Goal: Information Seeking & Learning: Learn about a topic

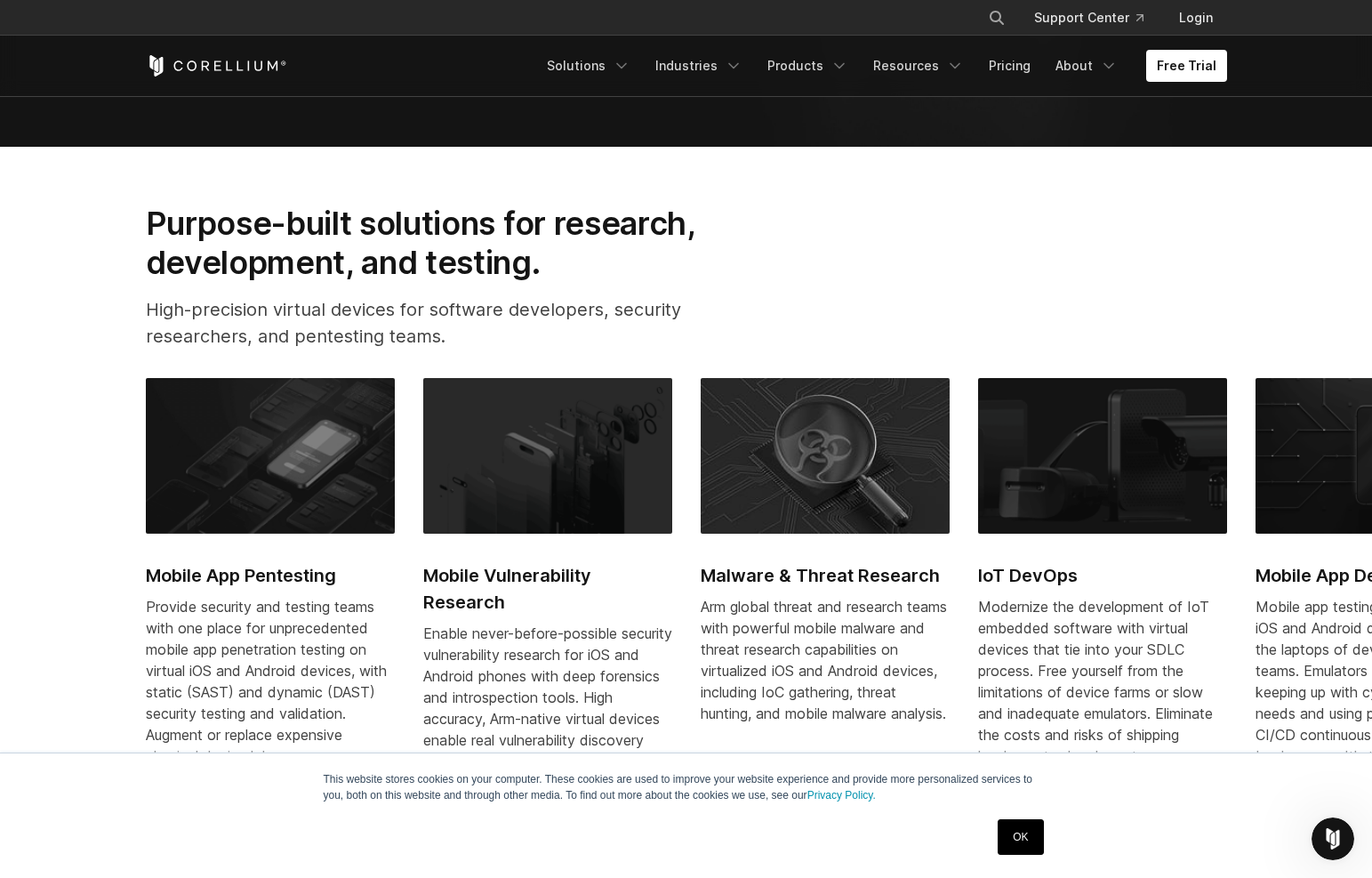
scroll to position [1232, 0]
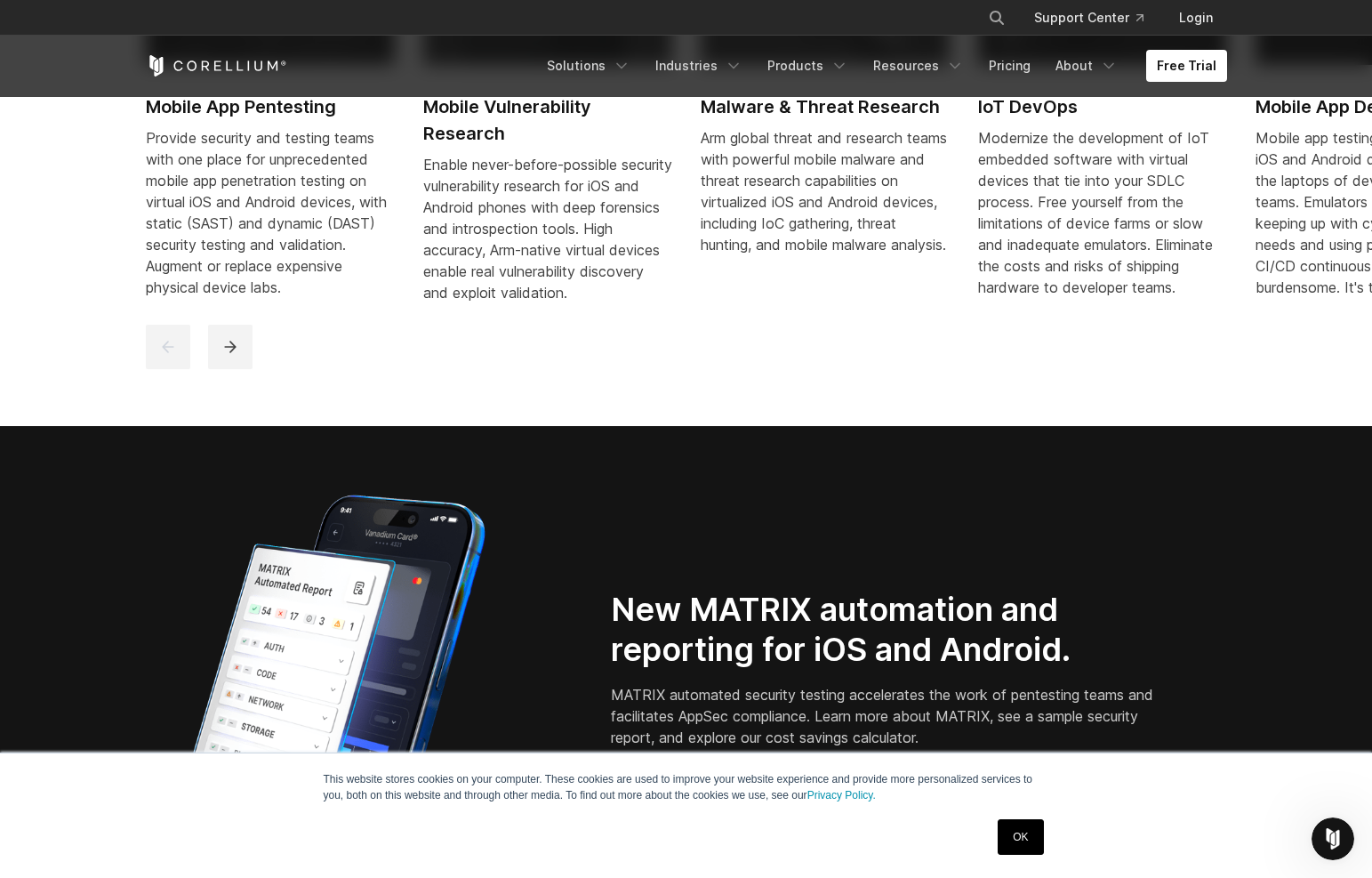
click at [1017, 849] on link "OK" at bounding box center [1020, 837] width 46 height 35
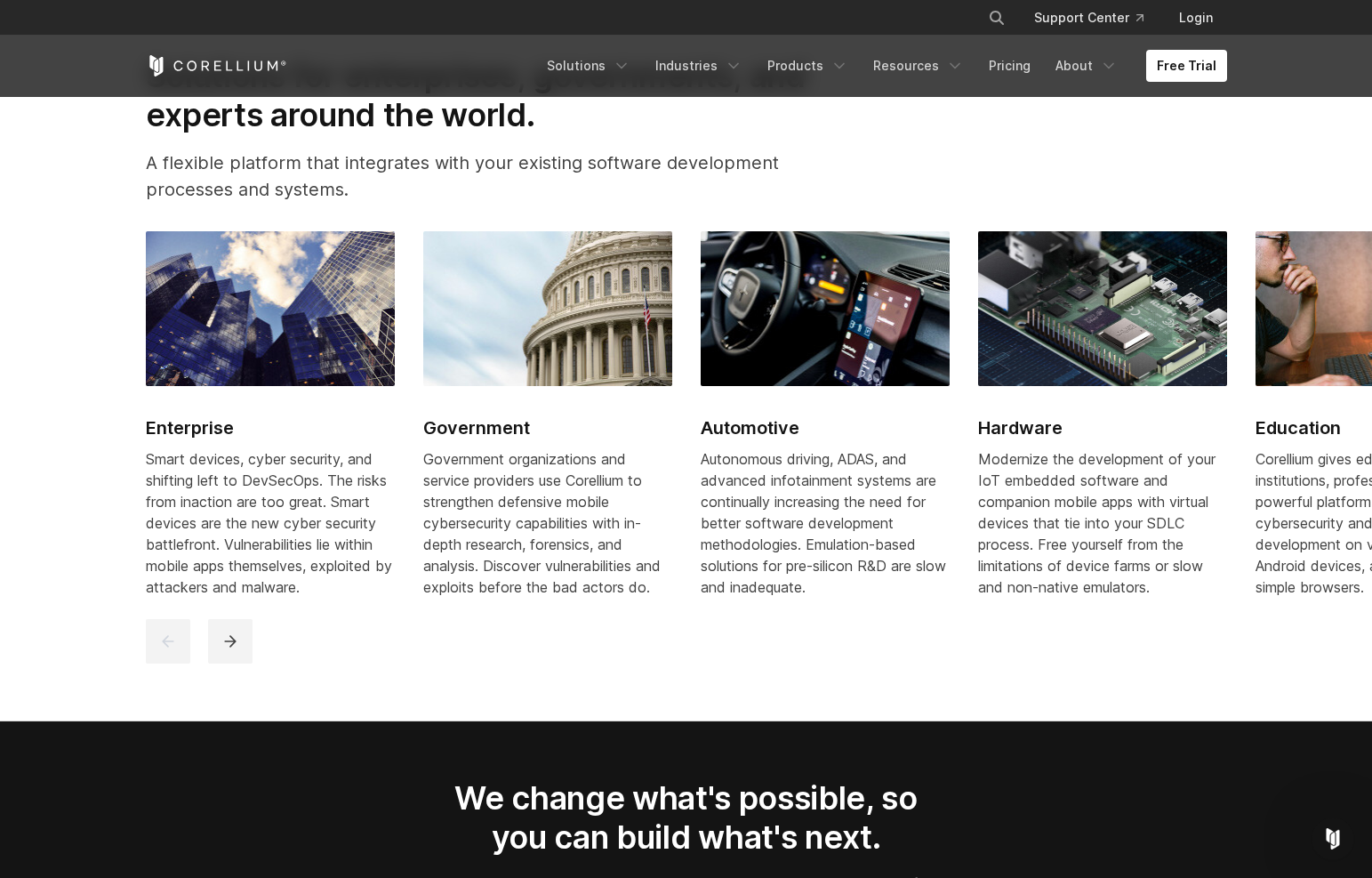
scroll to position [0, 0]
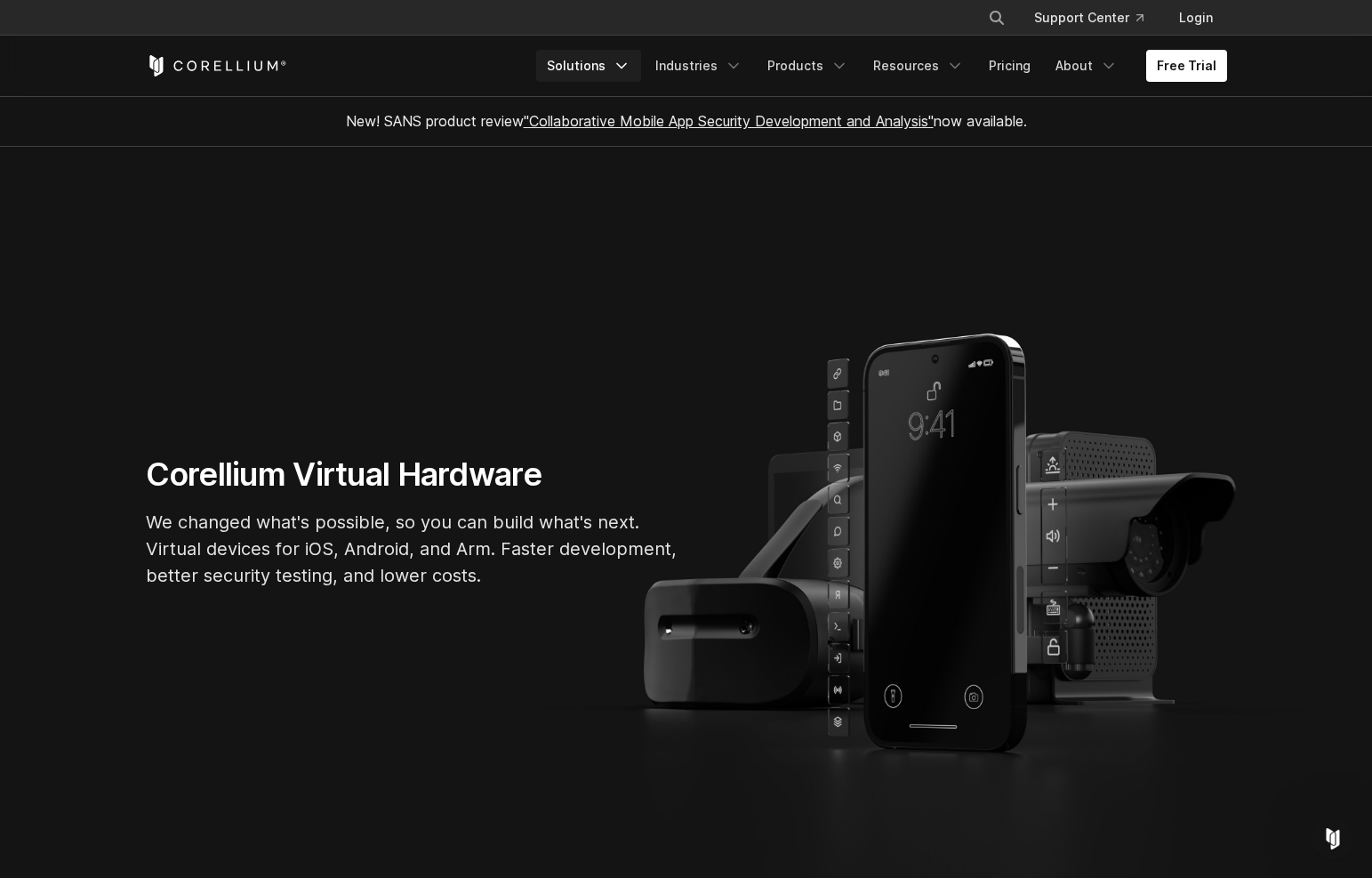
click at [606, 68] on link "Solutions" at bounding box center [588, 65] width 105 height 32
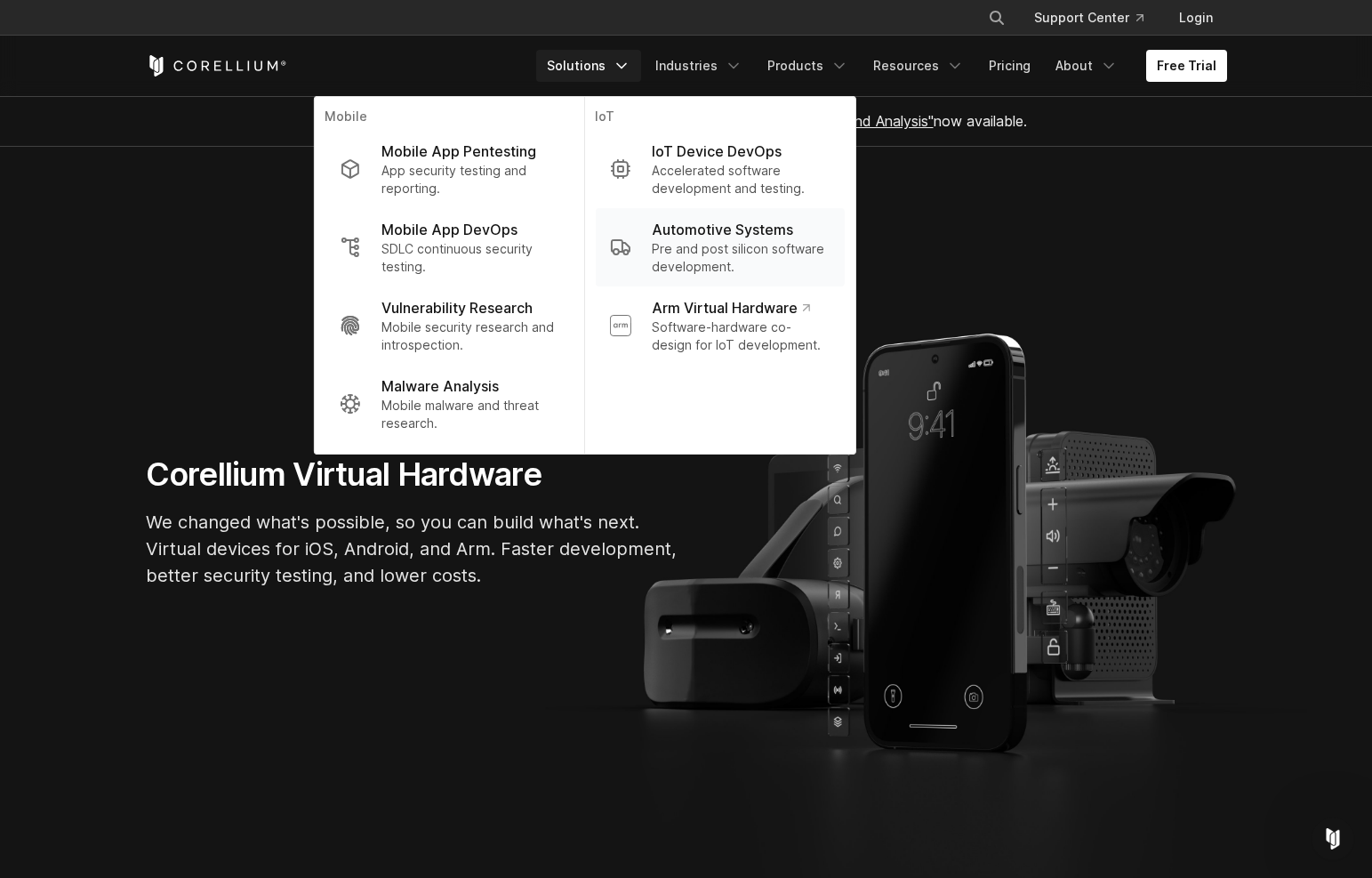
click at [741, 251] on p "Pre and post silicon software development." at bounding box center [740, 258] width 178 height 35
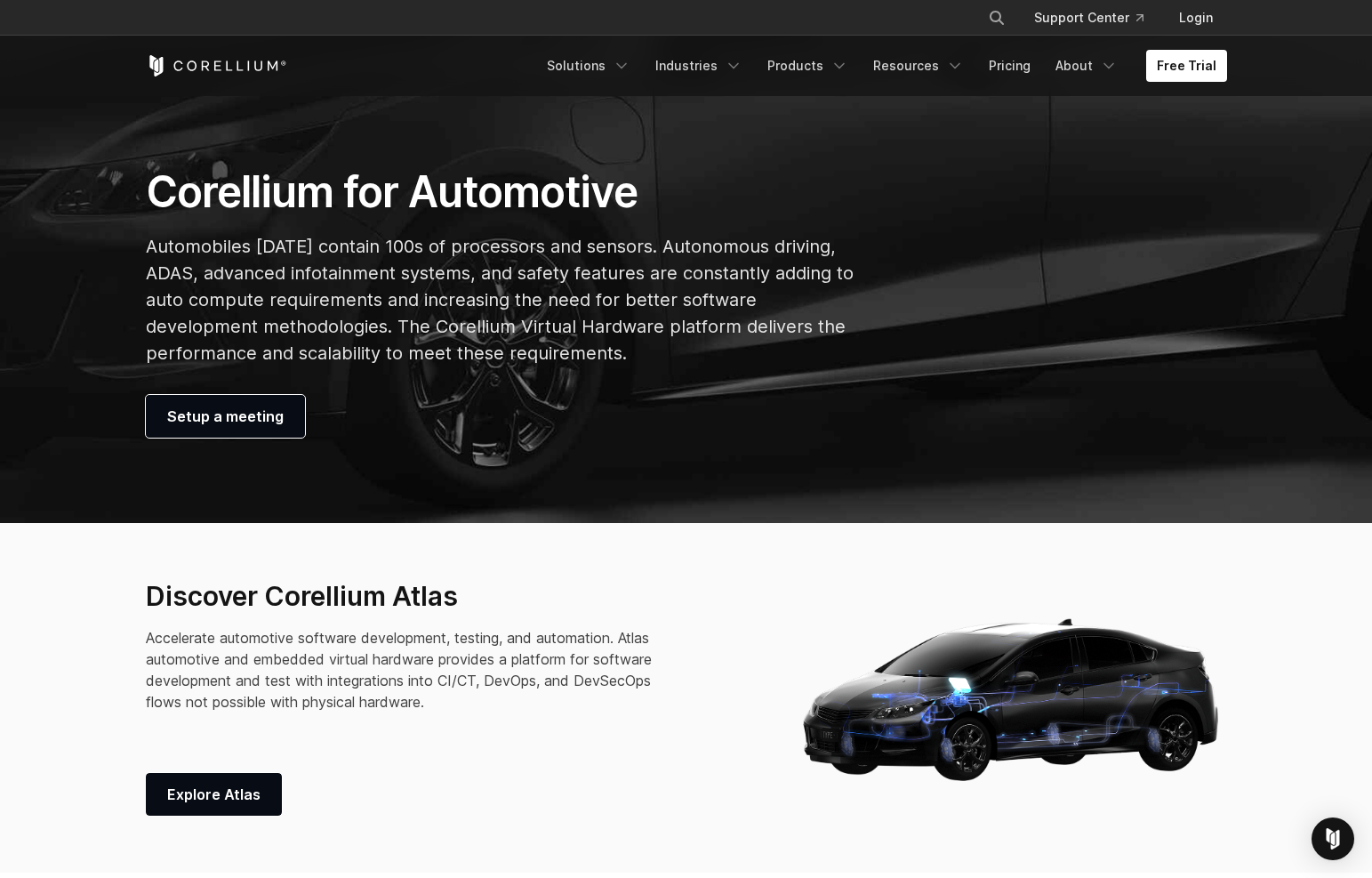
scroll to position [688, 0]
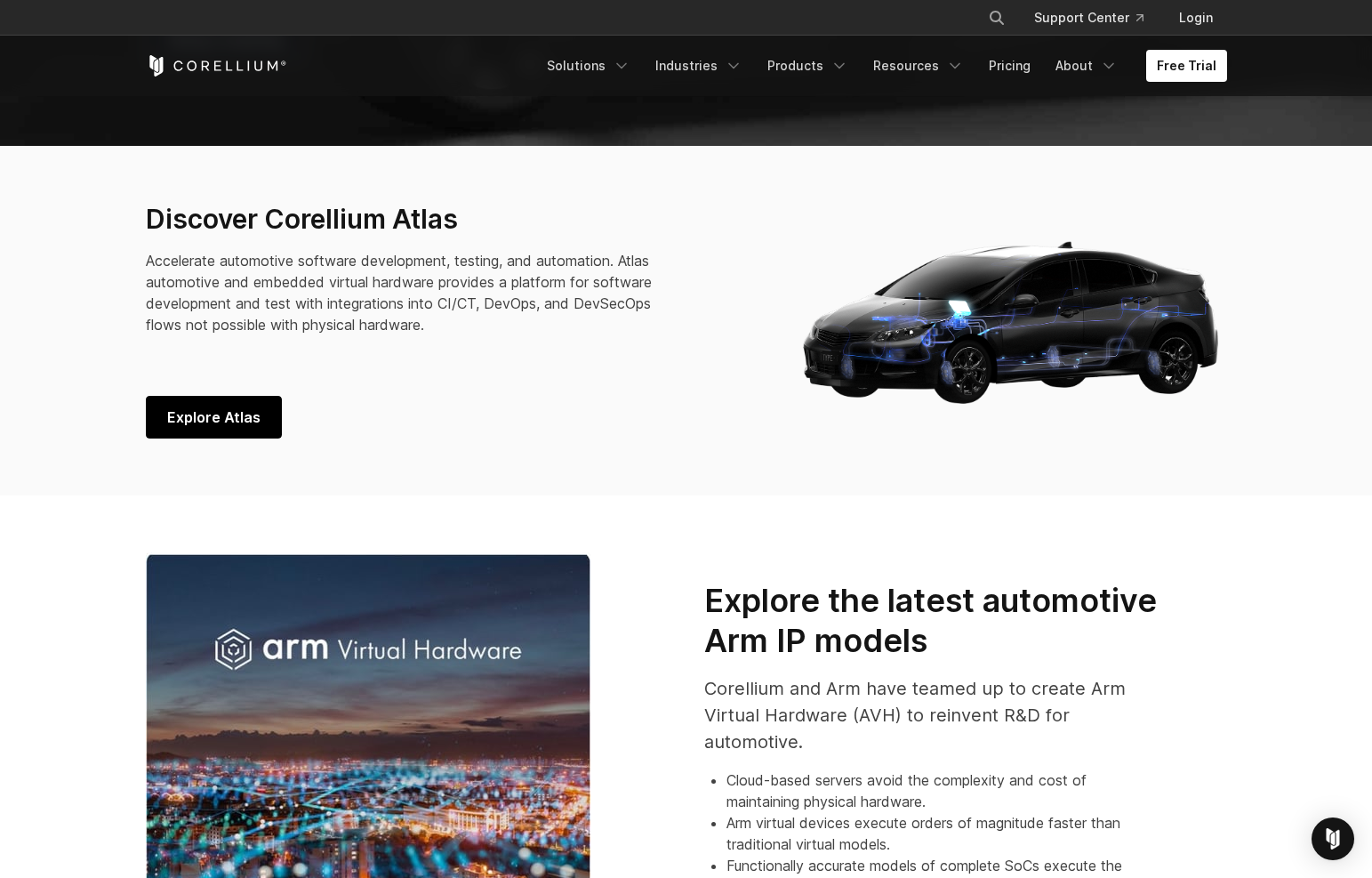
click at [233, 420] on span "Explore Atlas" at bounding box center [213, 417] width 93 height 21
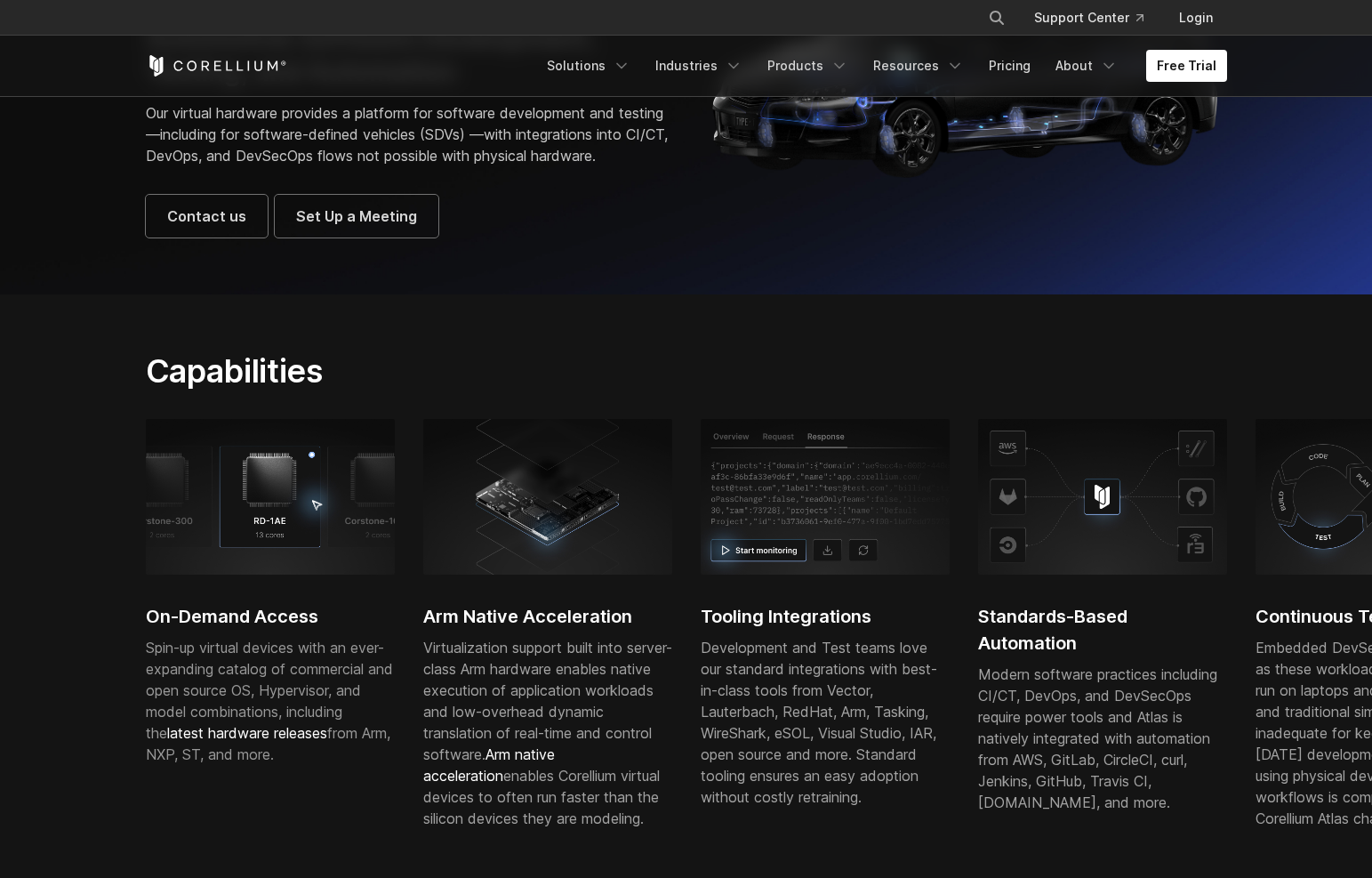
scroll to position [329, 0]
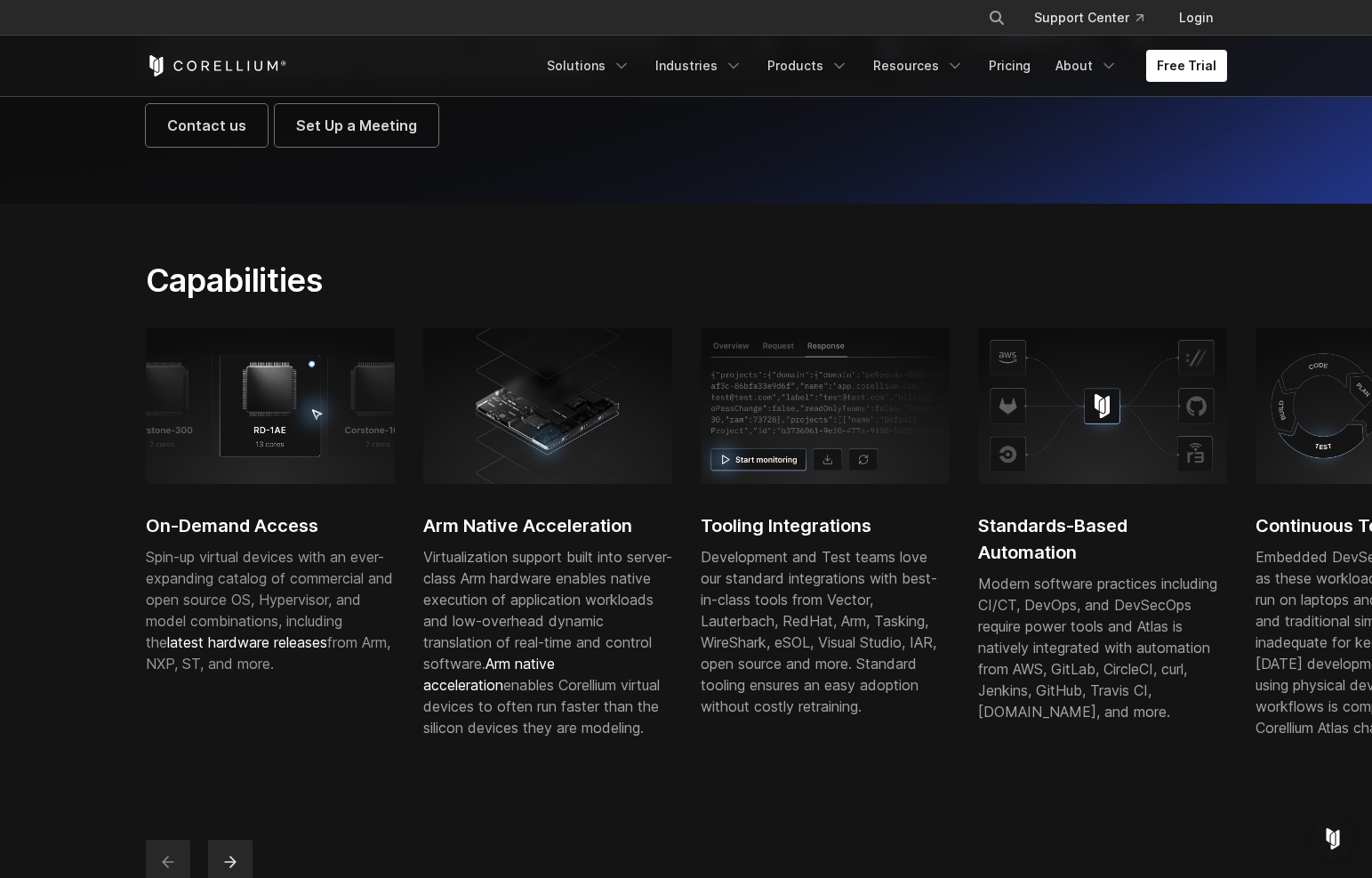
click at [287, 651] on span "latest hardware releases" at bounding box center [247, 641] width 160 height 18
click at [1035, 566] on h2 "Standards-Based Automation" at bounding box center [1102, 539] width 249 height 53
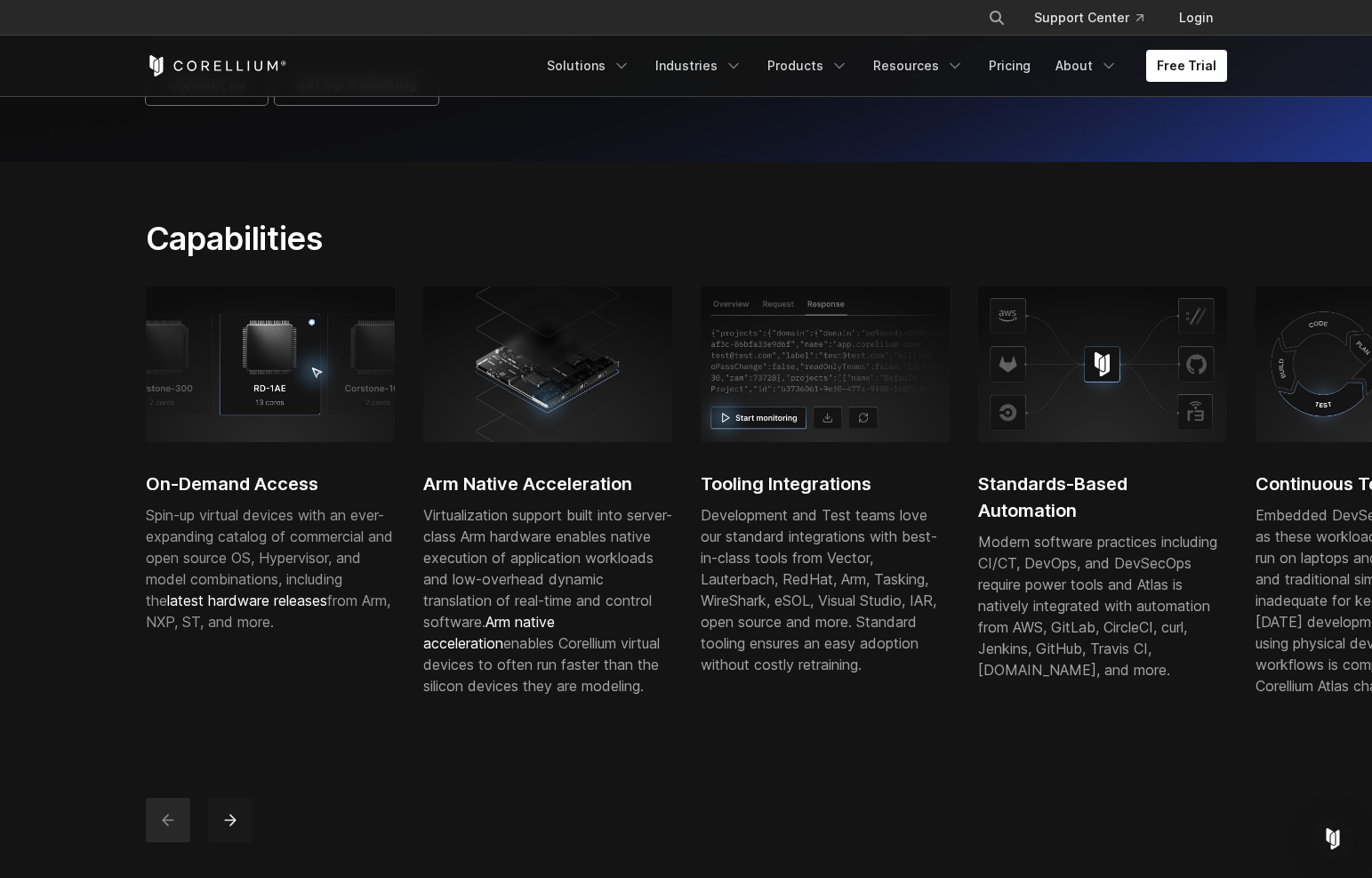
click at [223, 842] on button "next" at bounding box center [230, 820] width 45 height 45
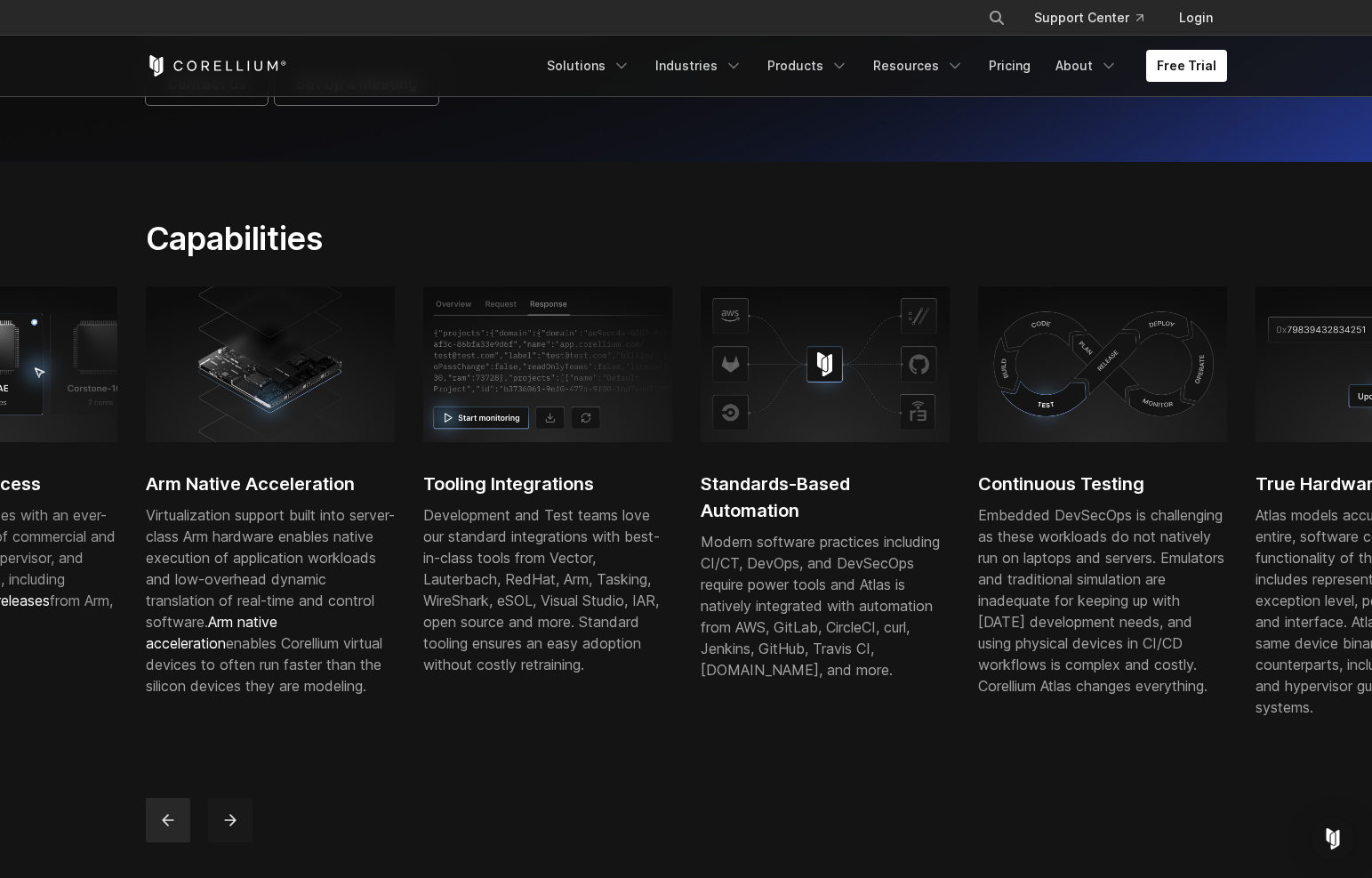
click at [239, 842] on button "next" at bounding box center [230, 820] width 45 height 45
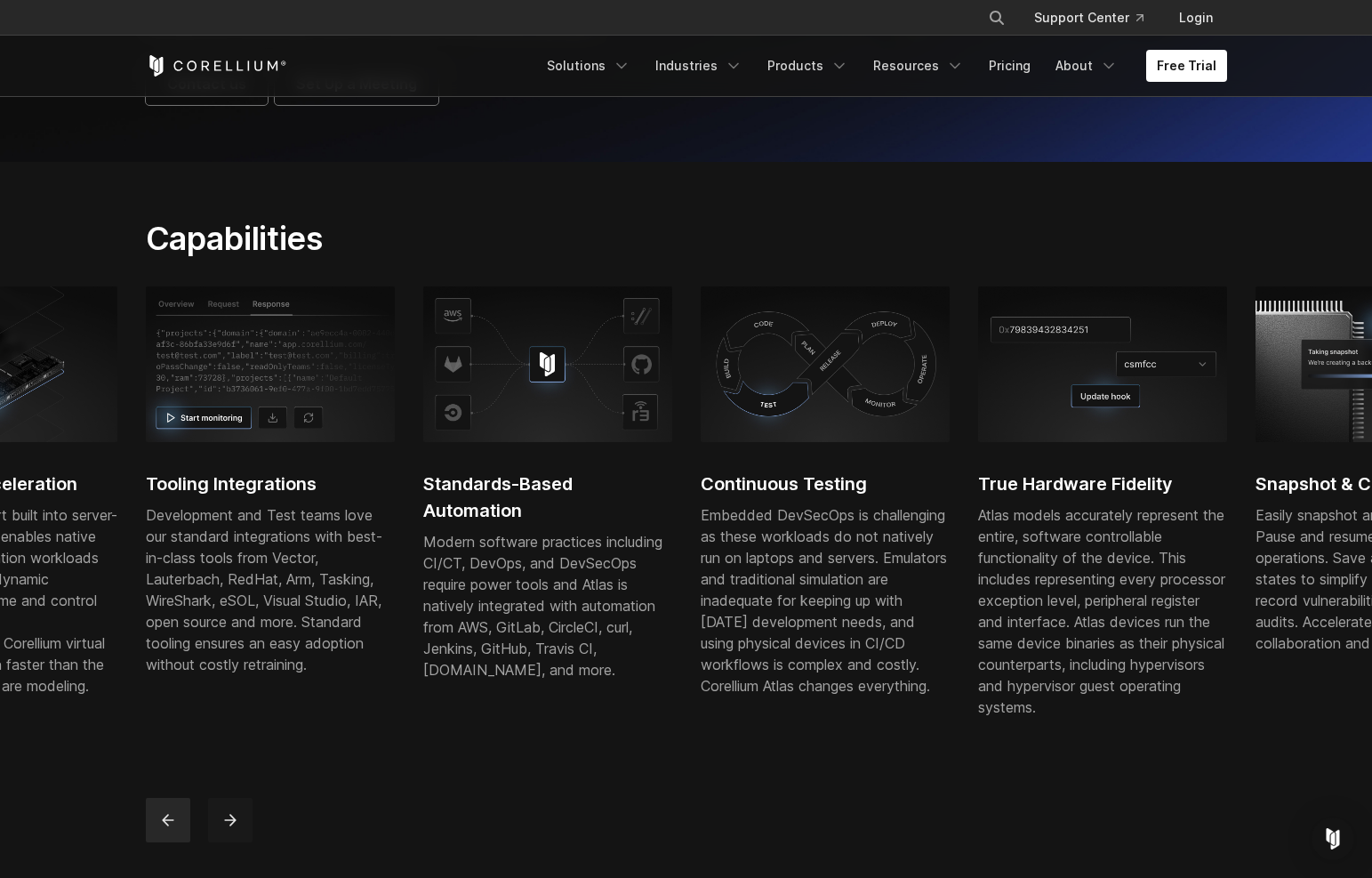
click at [239, 842] on button "next" at bounding box center [230, 820] width 45 height 45
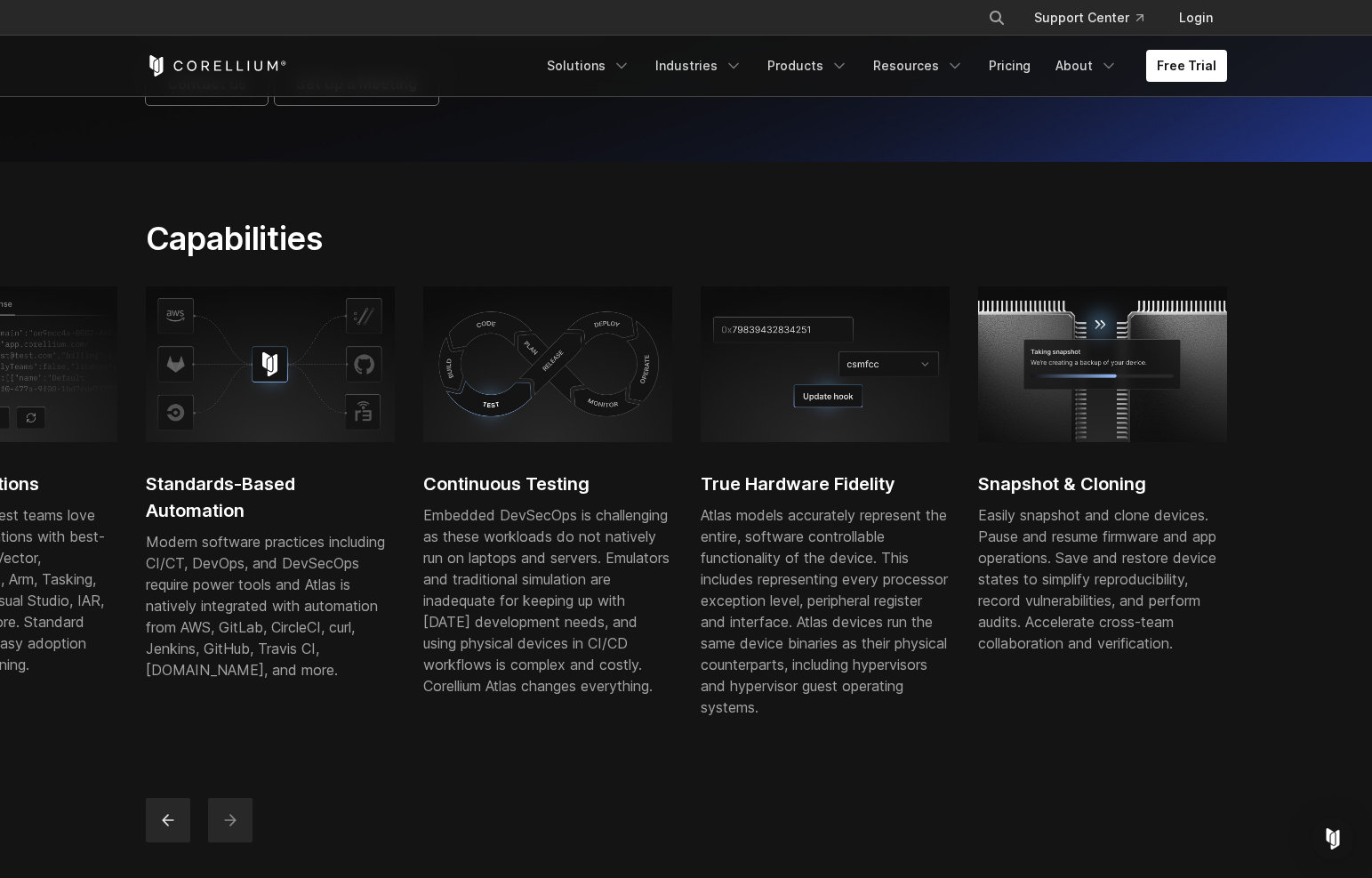
click at [239, 842] on button "next" at bounding box center [230, 820] width 45 height 45
click at [175, 842] on button "previous" at bounding box center [168, 820] width 45 height 45
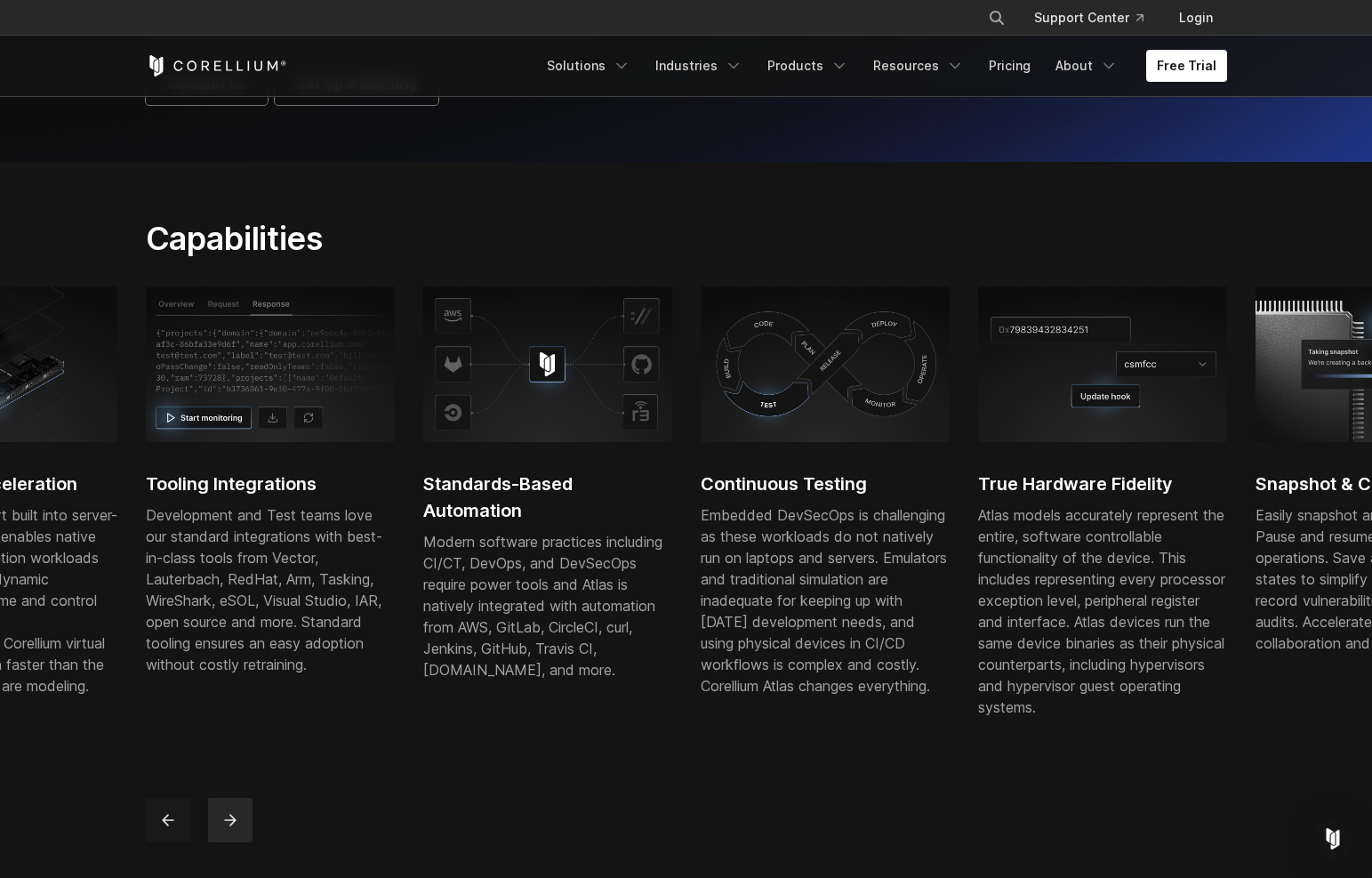
click at [175, 842] on button "previous" at bounding box center [168, 820] width 45 height 45
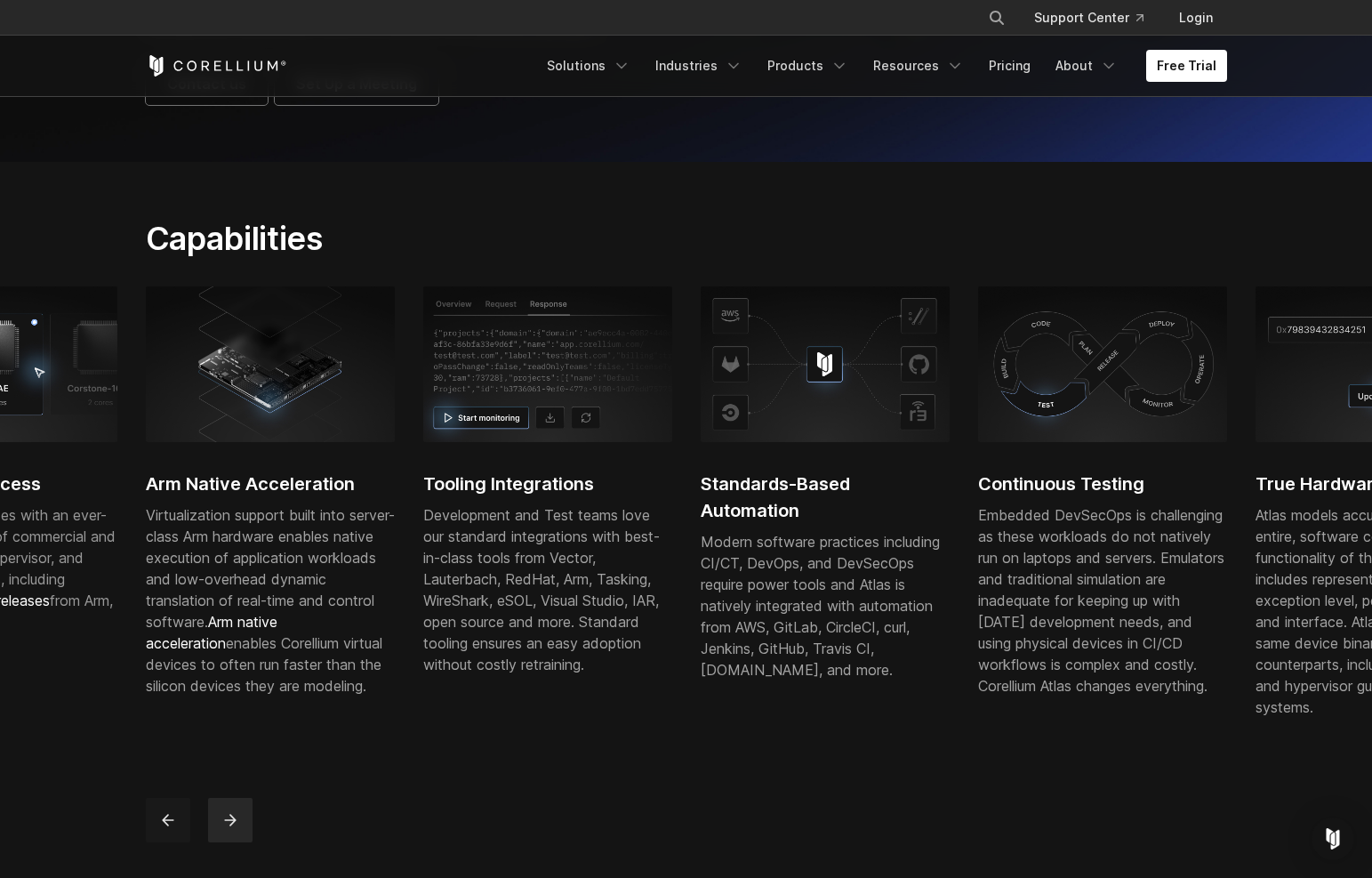
click at [175, 842] on button "previous" at bounding box center [168, 820] width 45 height 45
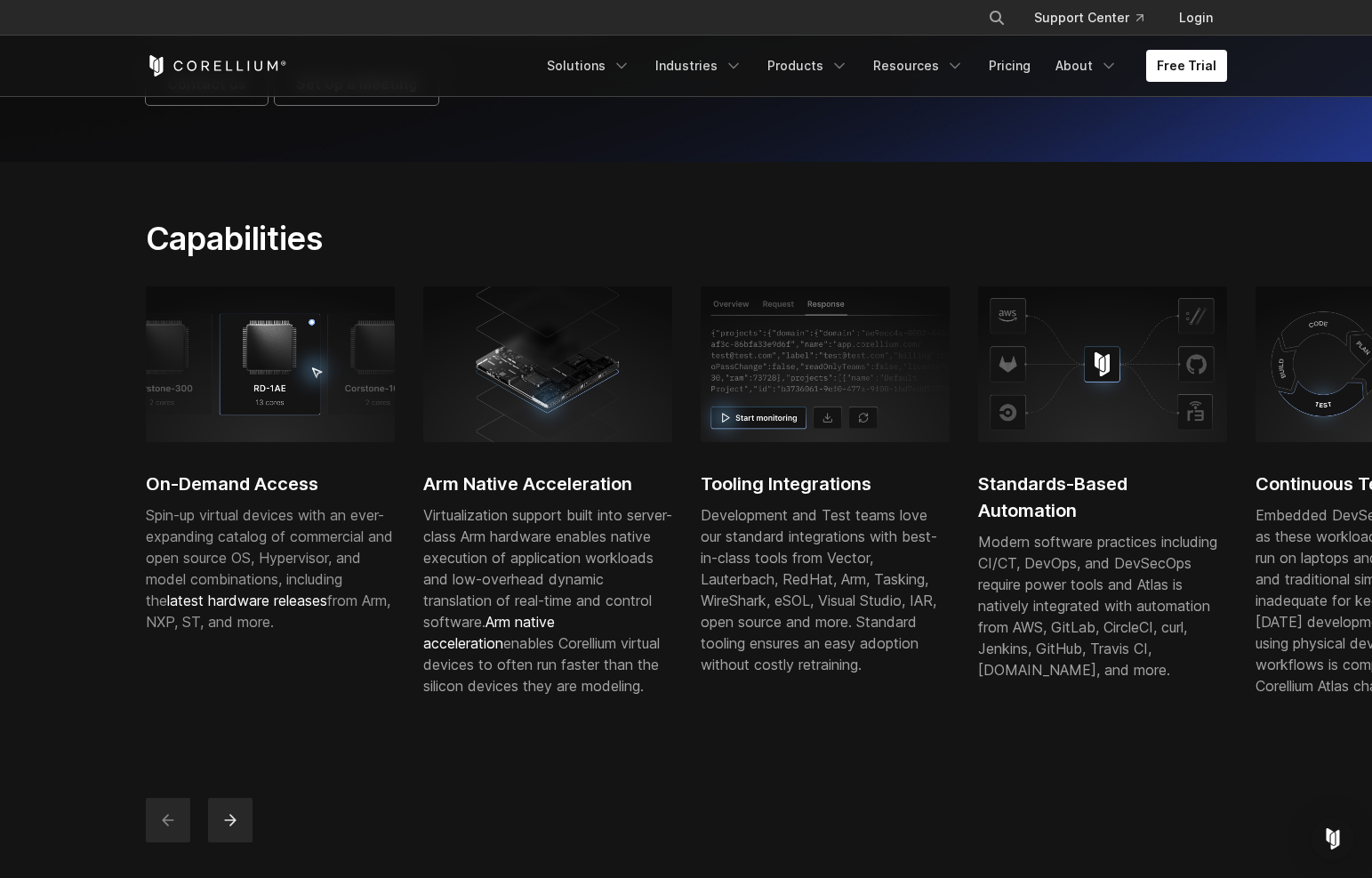
click at [175, 842] on button "previous" at bounding box center [168, 820] width 45 height 45
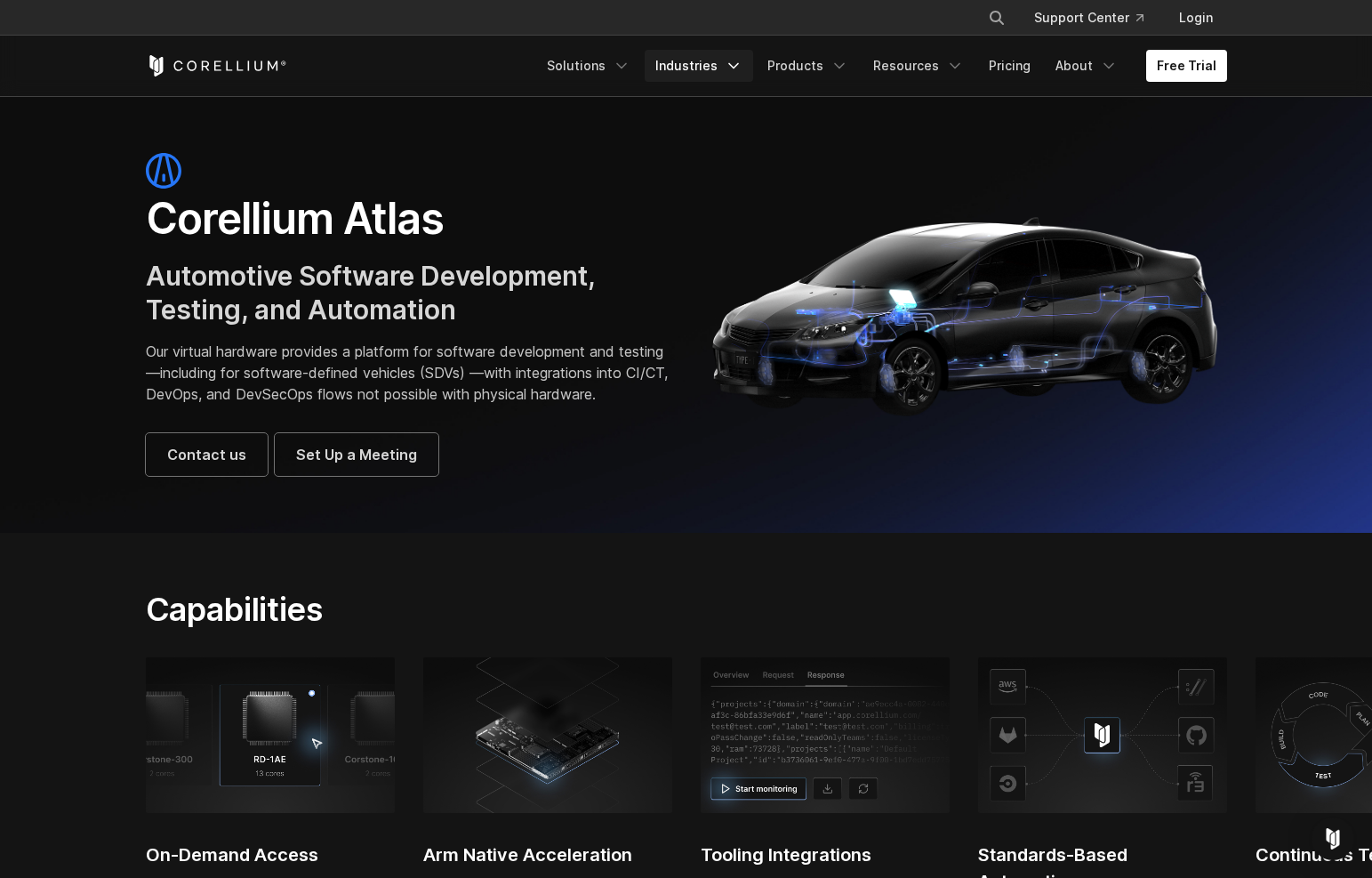
click at [702, 67] on link "Industries" at bounding box center [699, 65] width 108 height 32
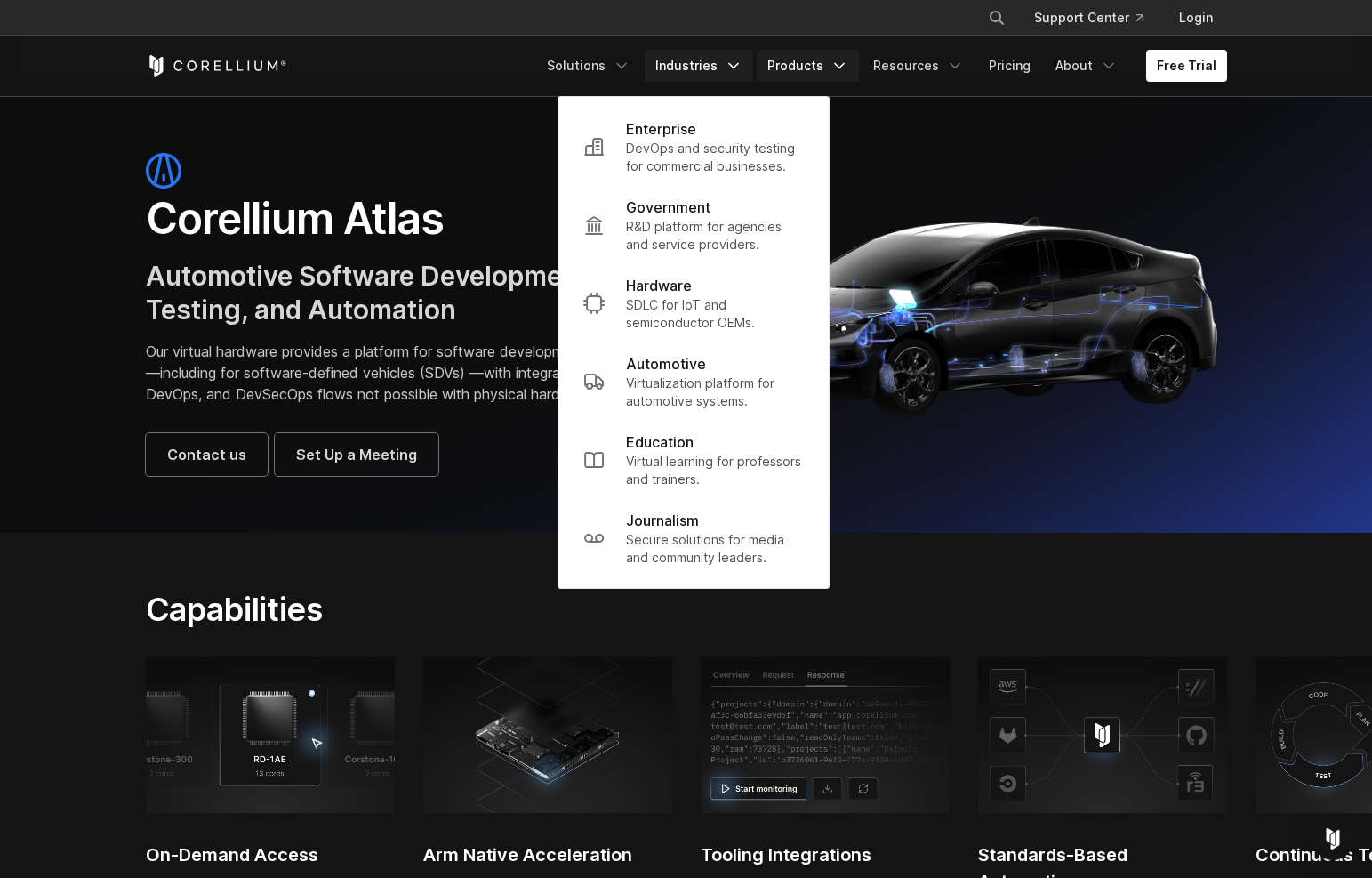
click at [822, 74] on link "Products" at bounding box center [808, 65] width 103 height 32
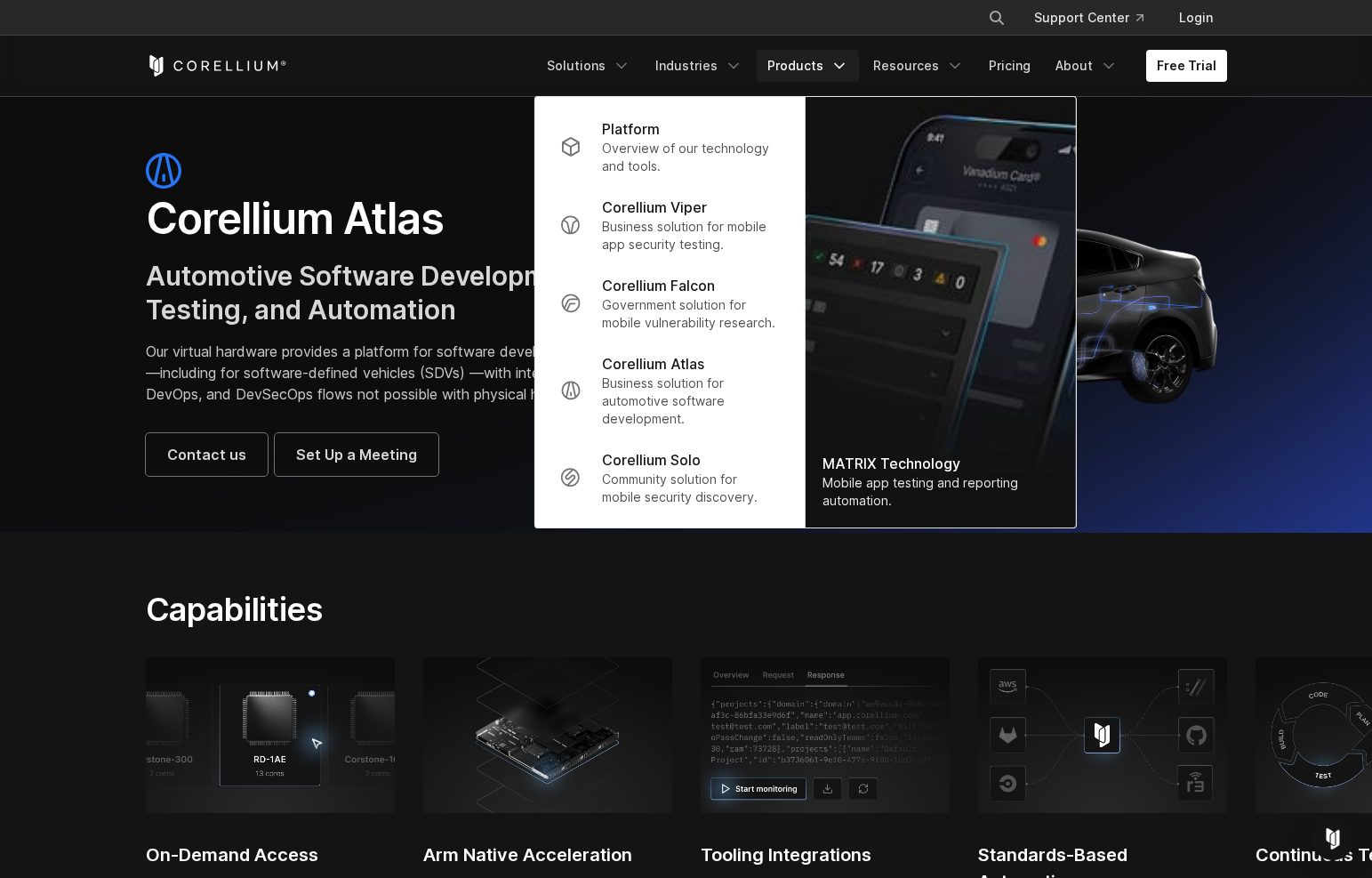
click at [354, 130] on section "Corellium Atlas Automotive Software Development, Testing, and Automation Our vi…" at bounding box center [686, 314] width 1372 height 436
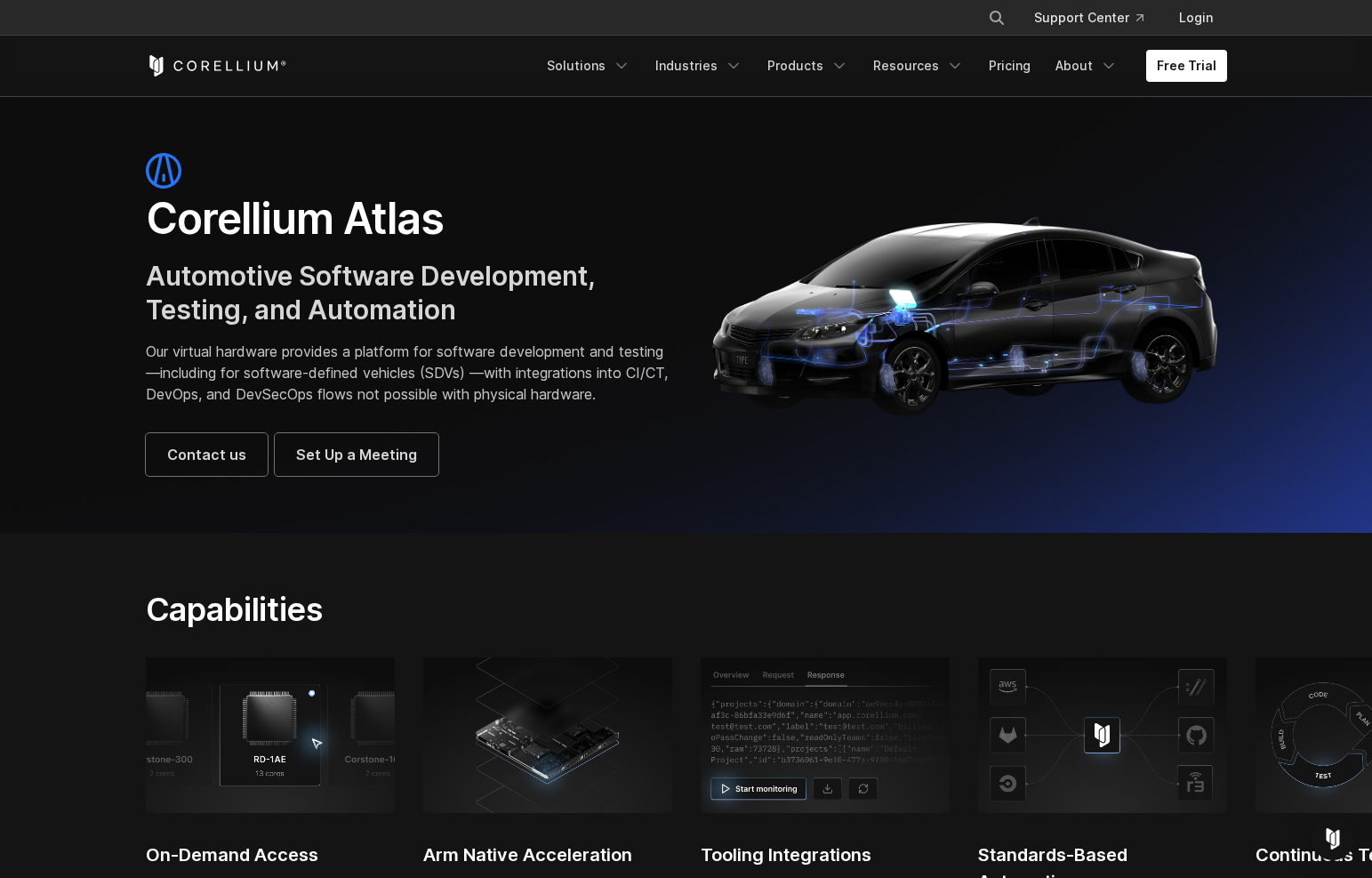
click at [184, 73] on icon "Corellium Home" at bounding box center [216, 65] width 142 height 21
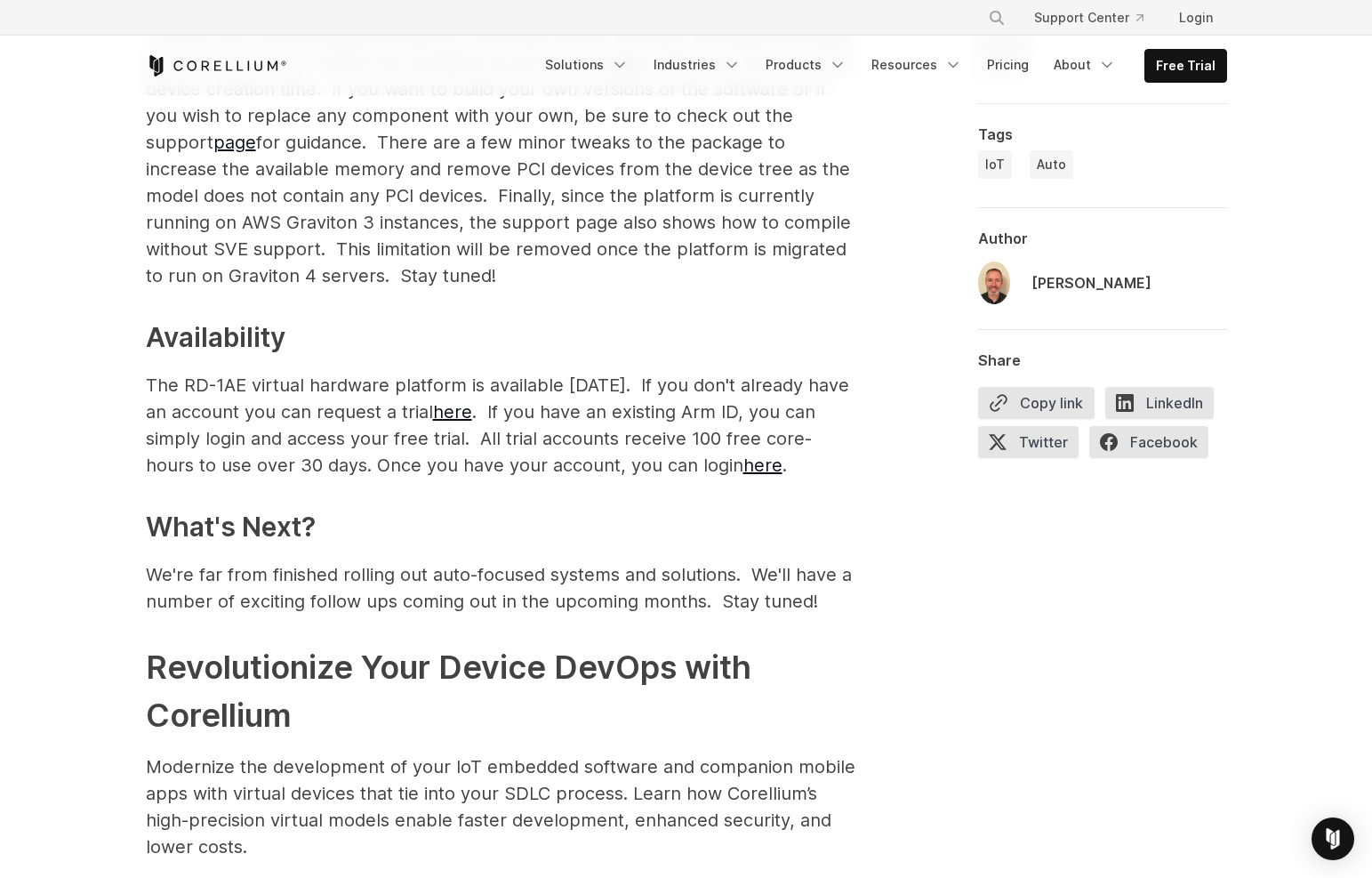
scroll to position [2657, 0]
